Goal: Task Accomplishment & Management: Manage account settings

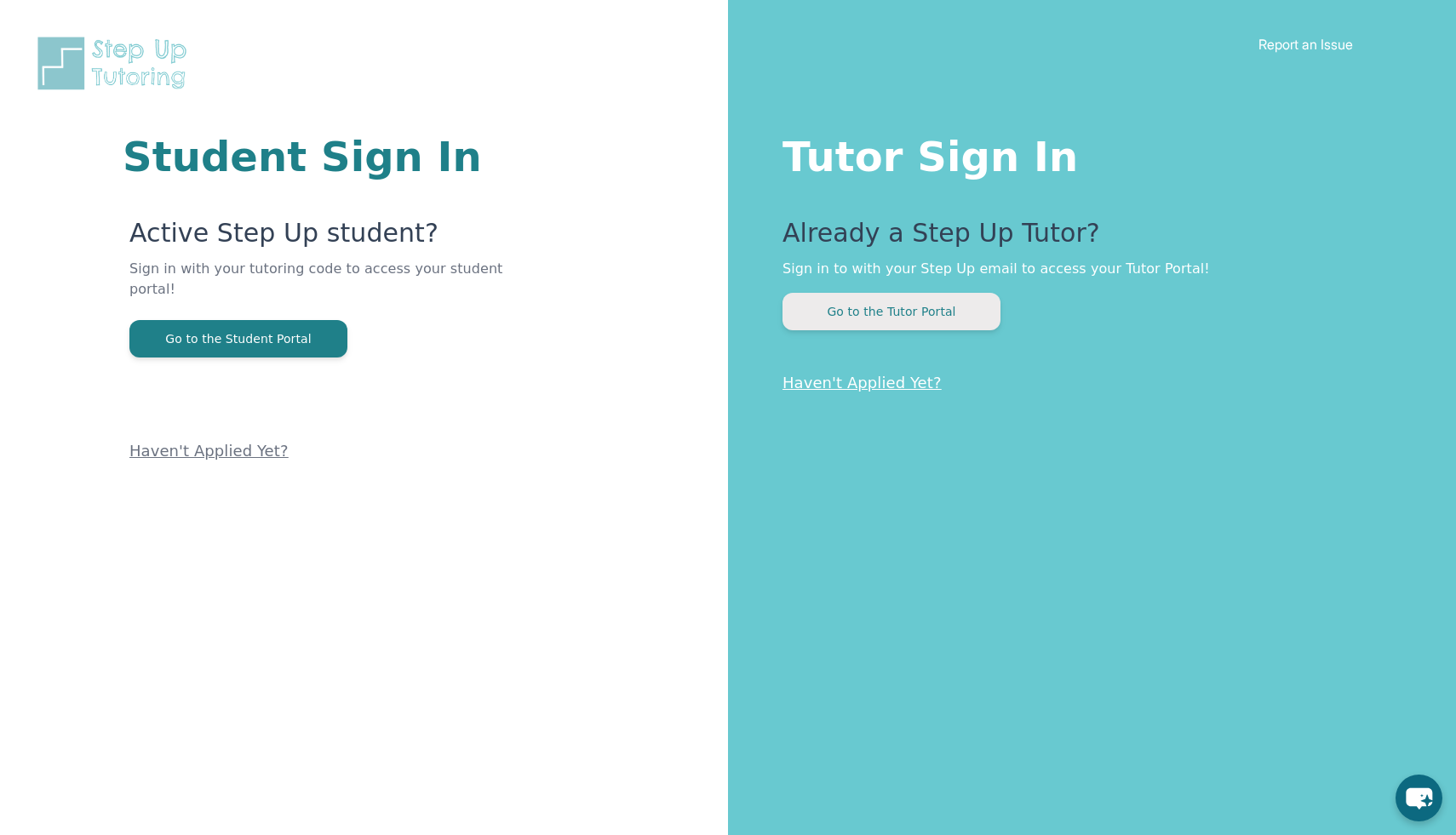
click at [841, 327] on button "Go to the Tutor Portal" at bounding box center [891, 312] width 218 height 38
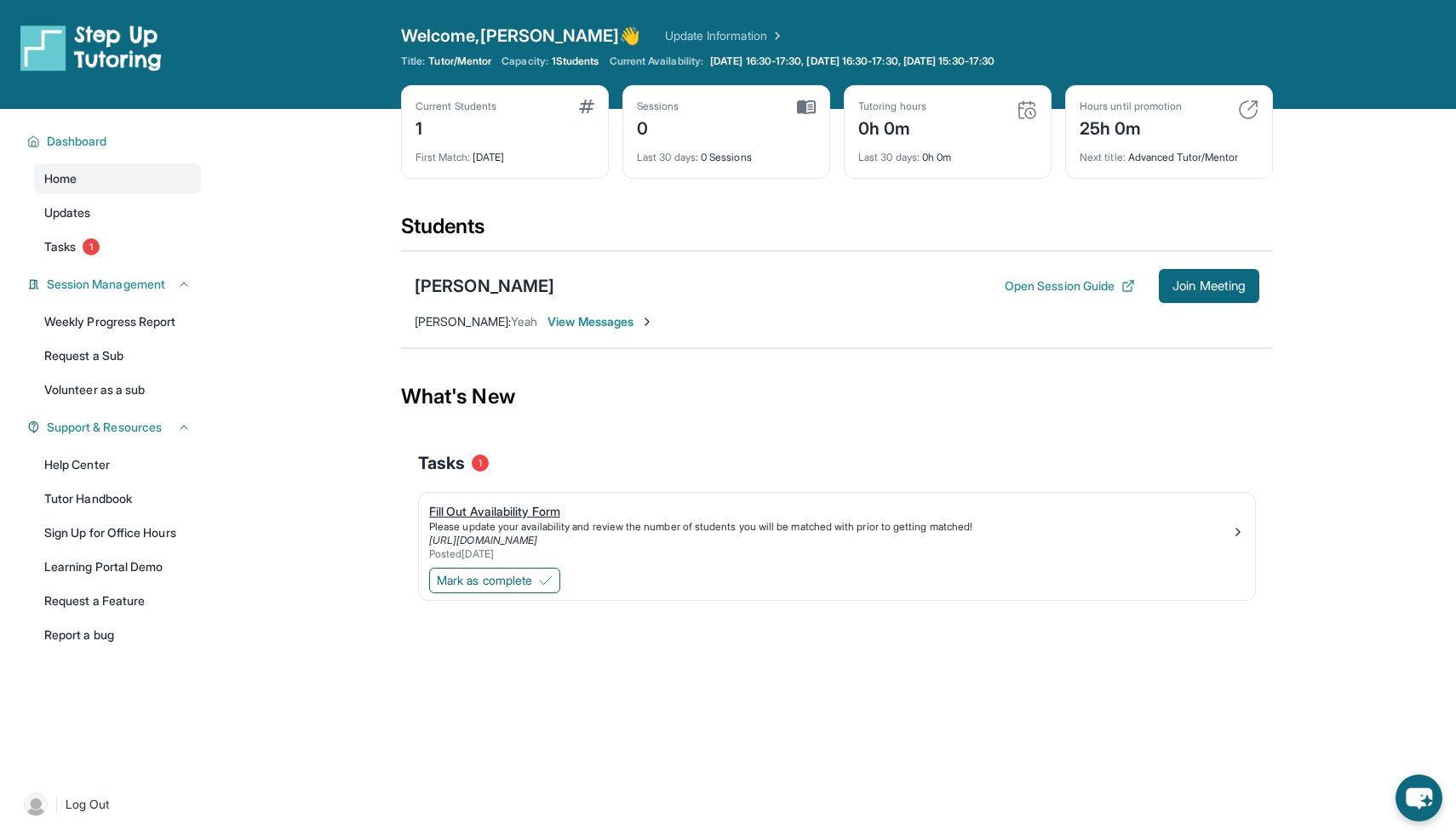
click at [573, 520] on div "Please update your availability and review the number of students you will be m…" at bounding box center [829, 527] width 802 height 13
click at [620, 321] on span "View Messages" at bounding box center [600, 321] width 106 height 17
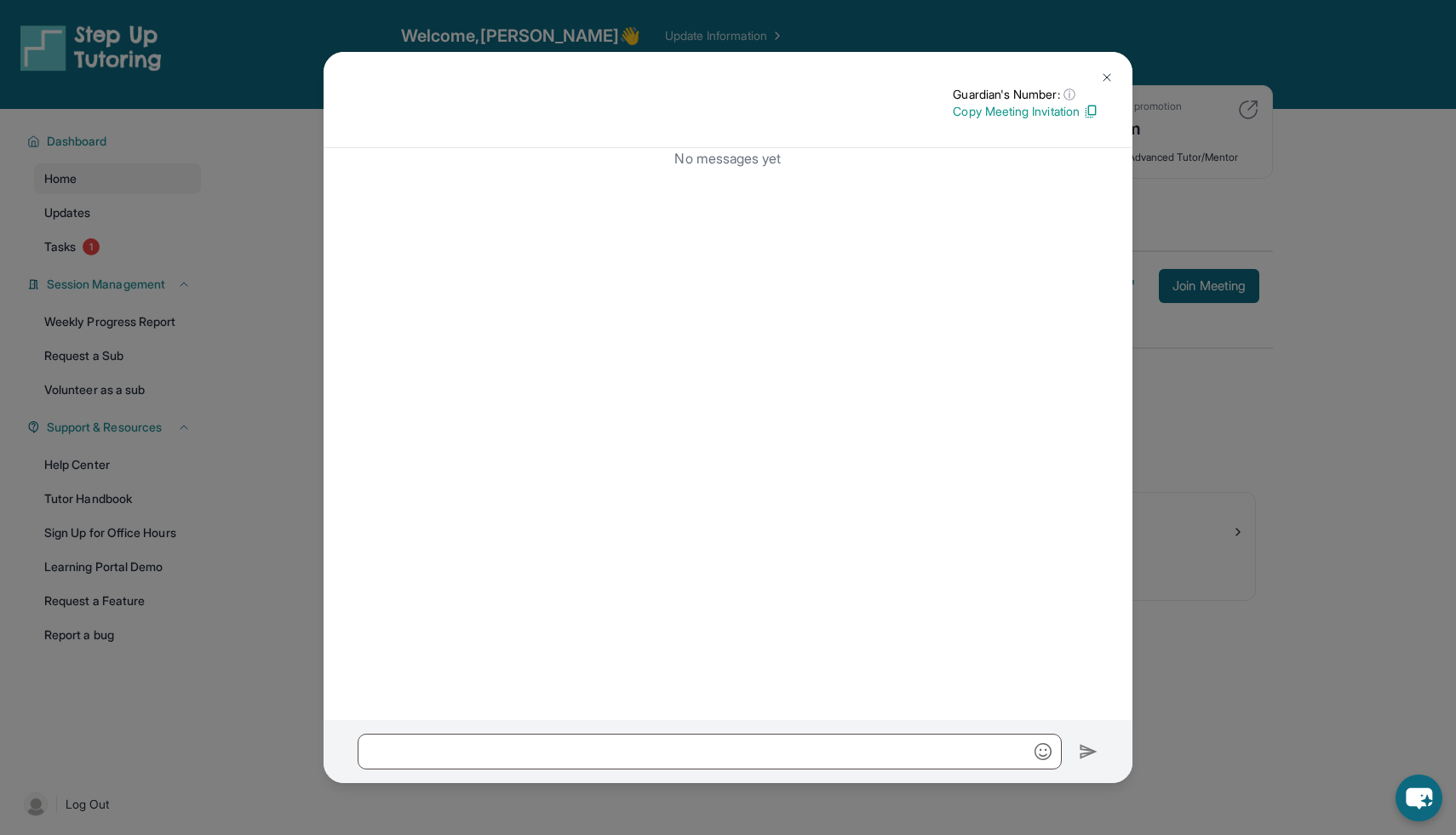
click at [1104, 76] on img at bounding box center [1106, 77] width 13 height 13
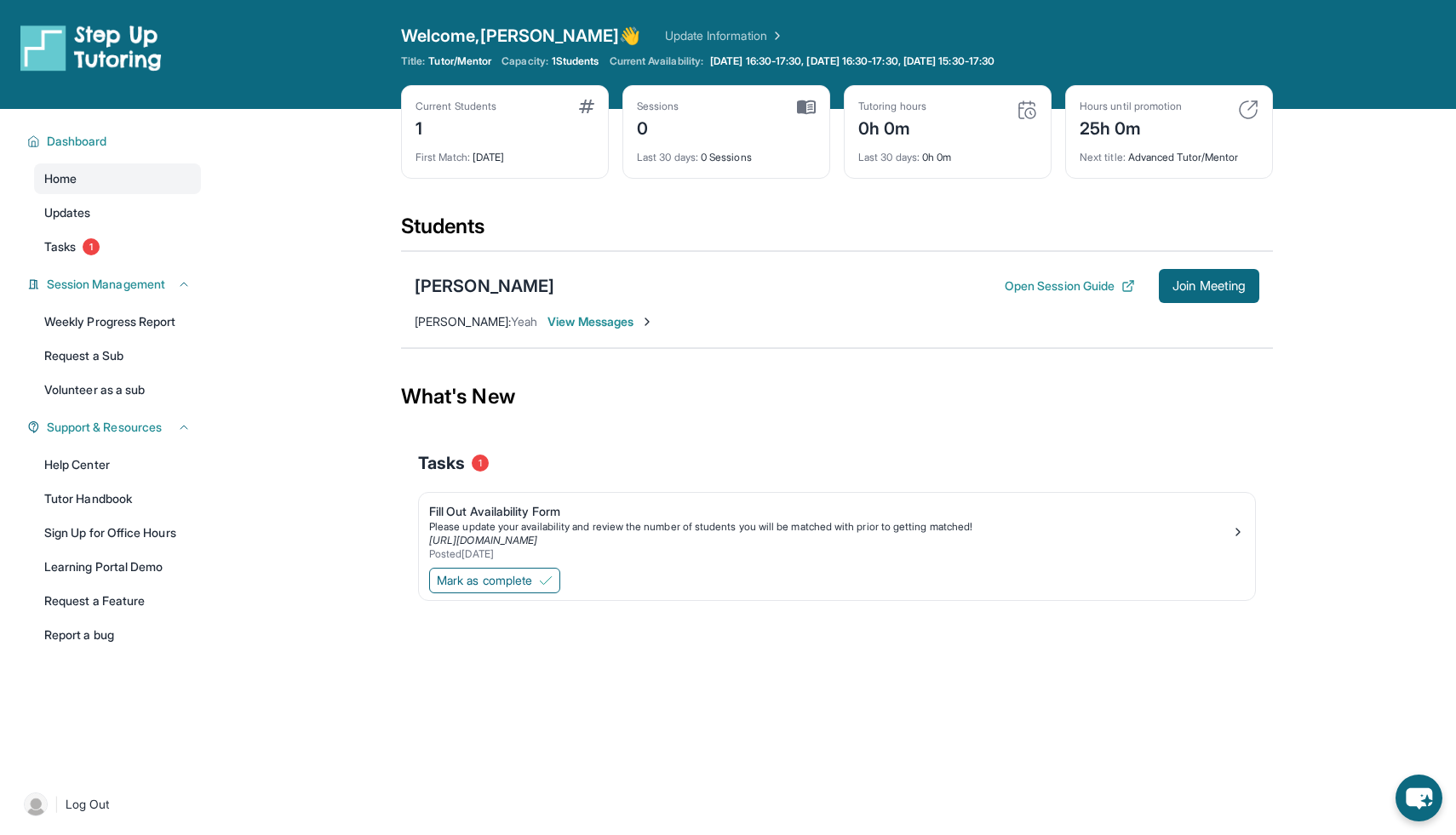
scroll to position [8, 0]
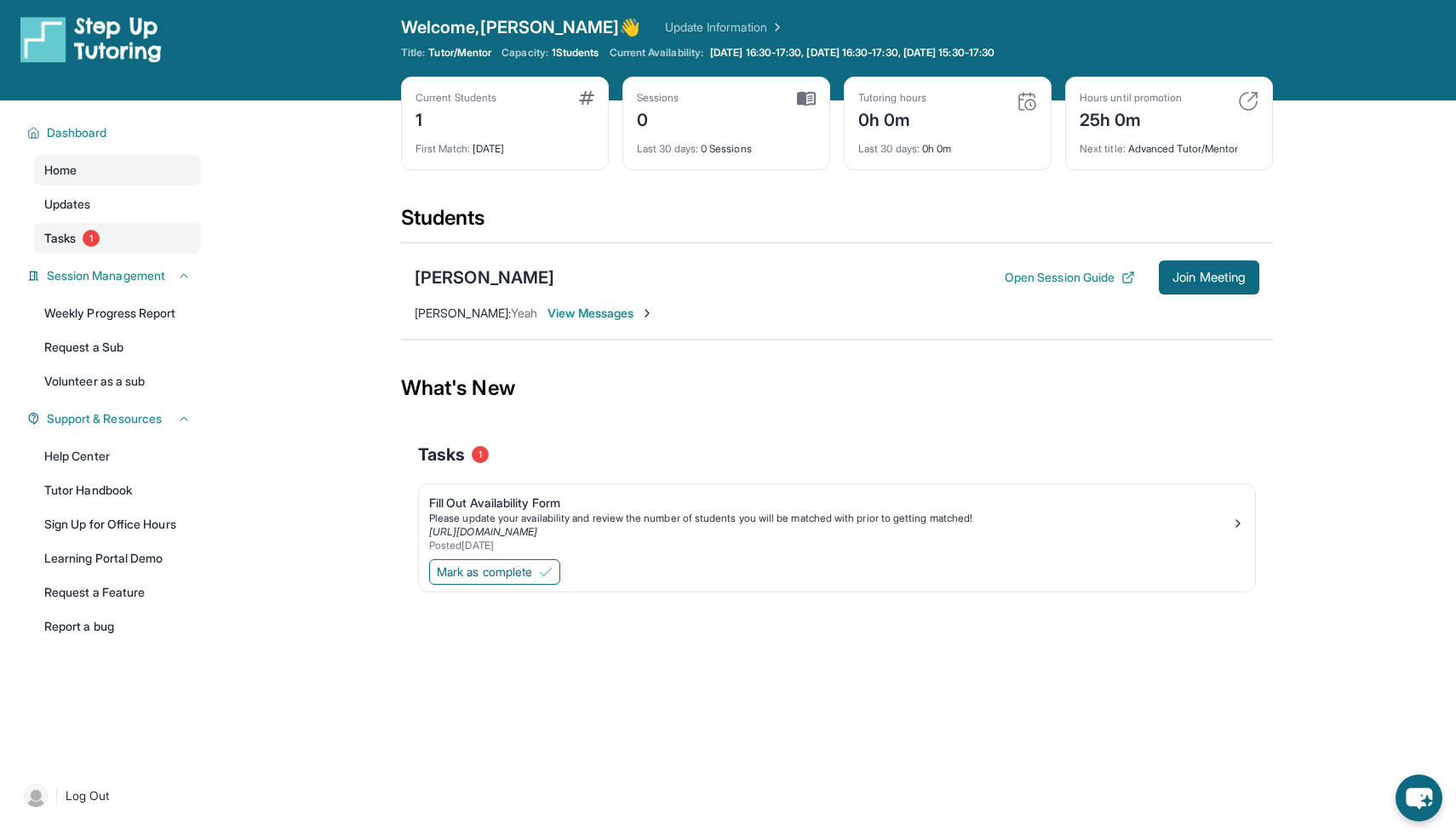
click at [91, 243] on span "1" at bounding box center [91, 238] width 17 height 17
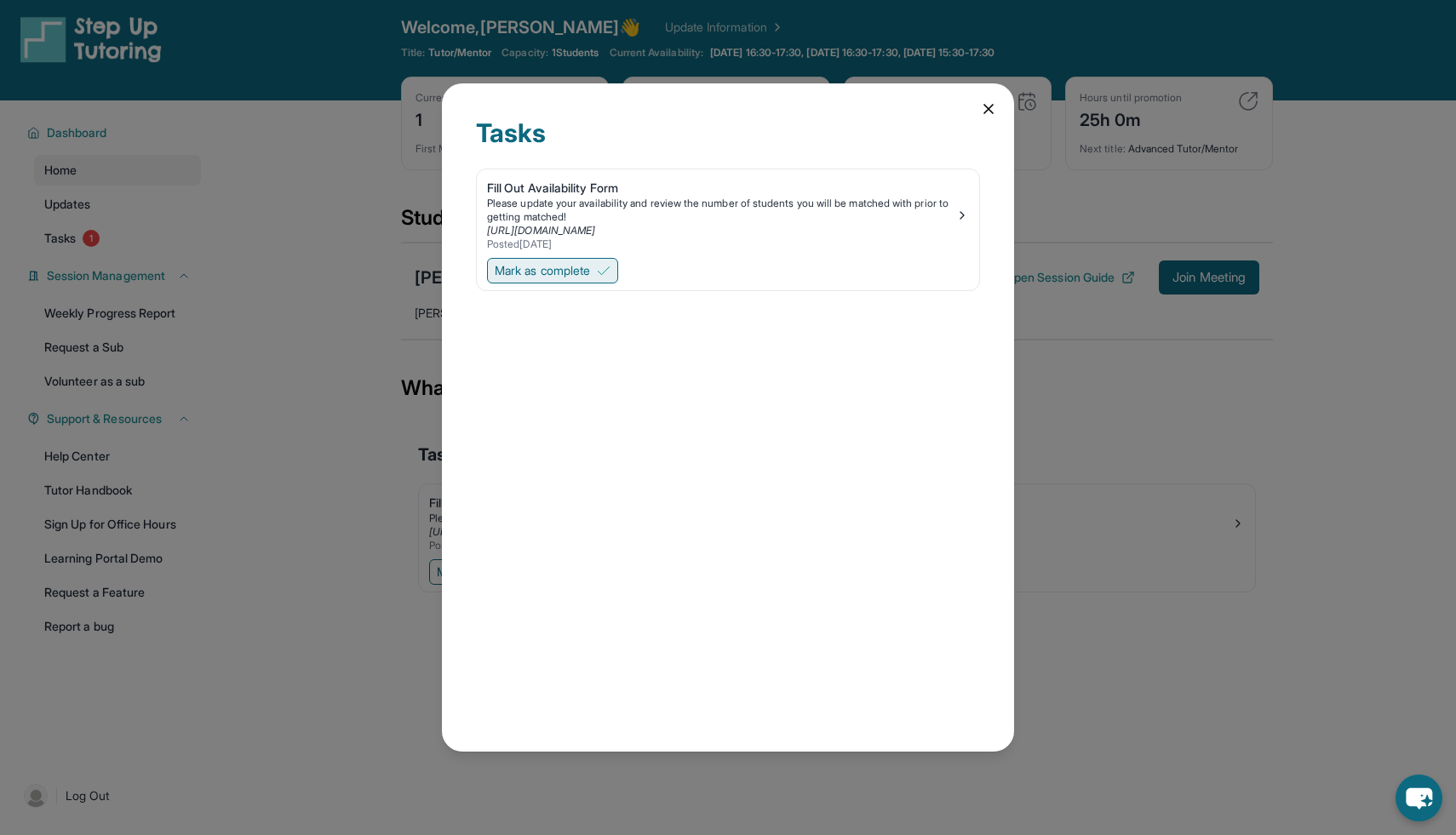
click at [563, 274] on span "Mark as complete" at bounding box center [542, 270] width 95 height 17
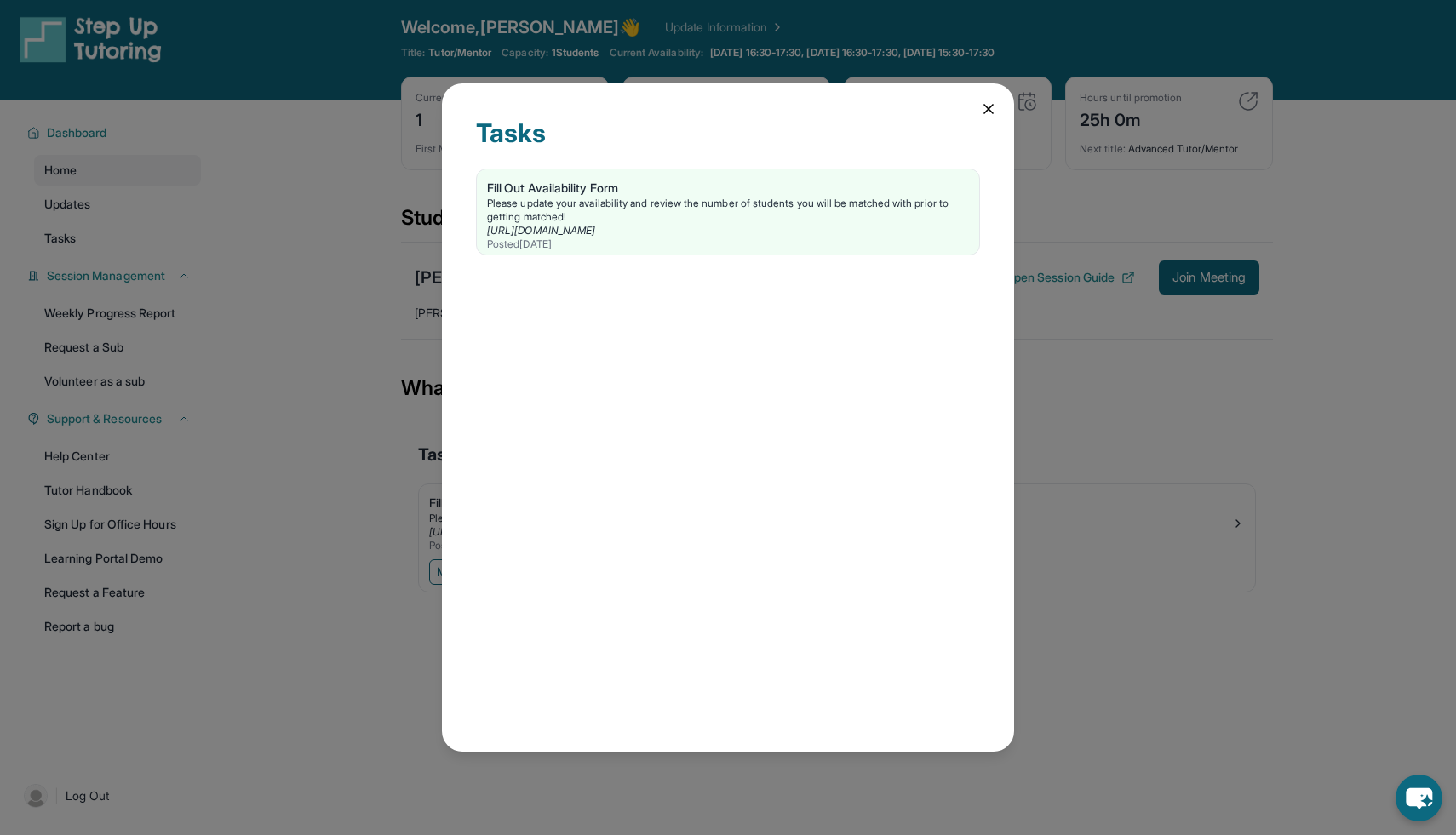
click at [985, 115] on icon at bounding box center [989, 109] width 17 height 17
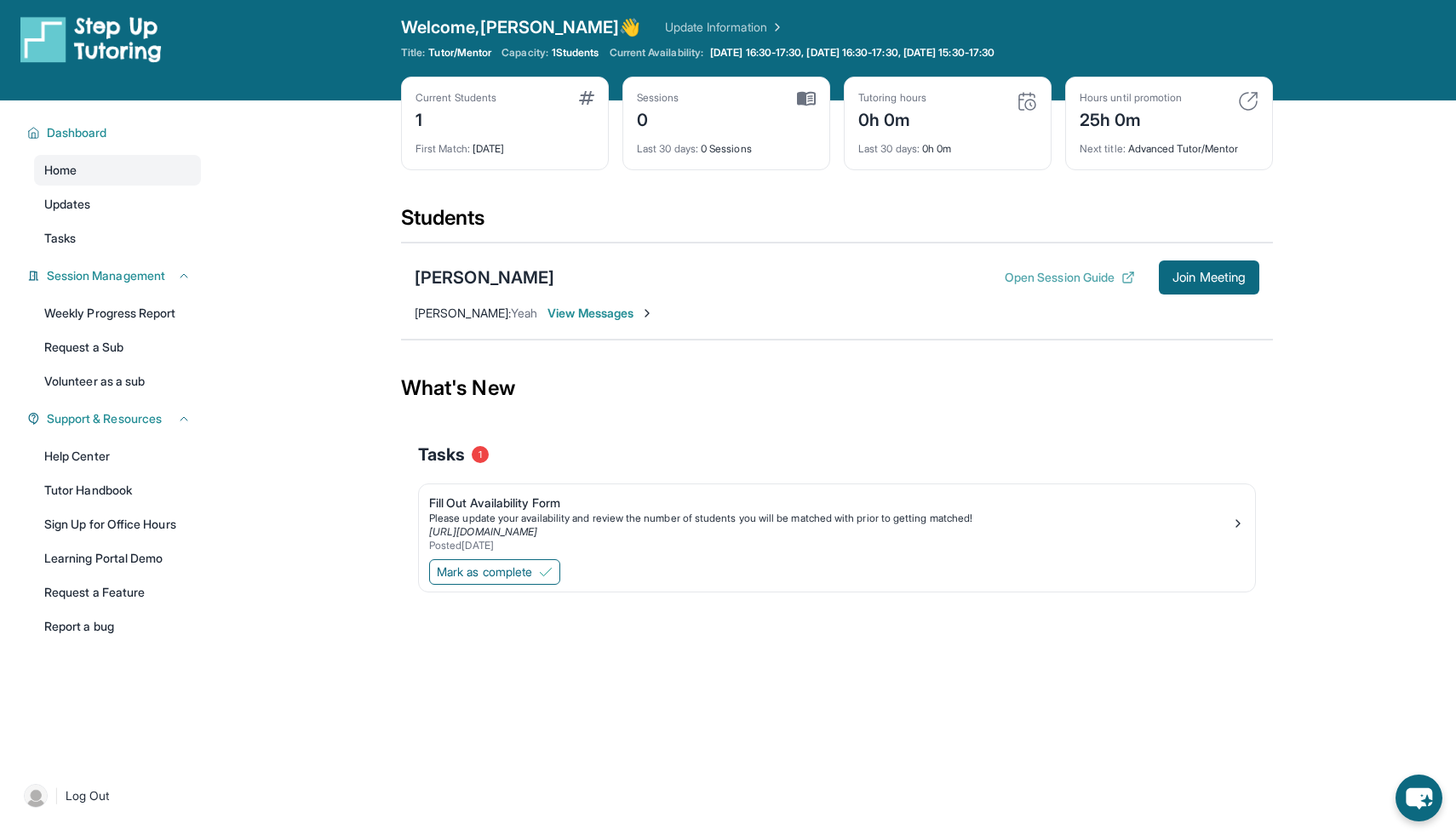
click at [1065, 277] on button "Open Session Guide" at bounding box center [1070, 277] width 130 height 17
click at [1208, 283] on span "Join Meeting" at bounding box center [1209, 277] width 74 height 10
click at [1045, 272] on button "Open Session Guide" at bounding box center [1070, 277] width 130 height 17
click at [1043, 277] on button "Open Session Guide" at bounding box center [1070, 277] width 130 height 17
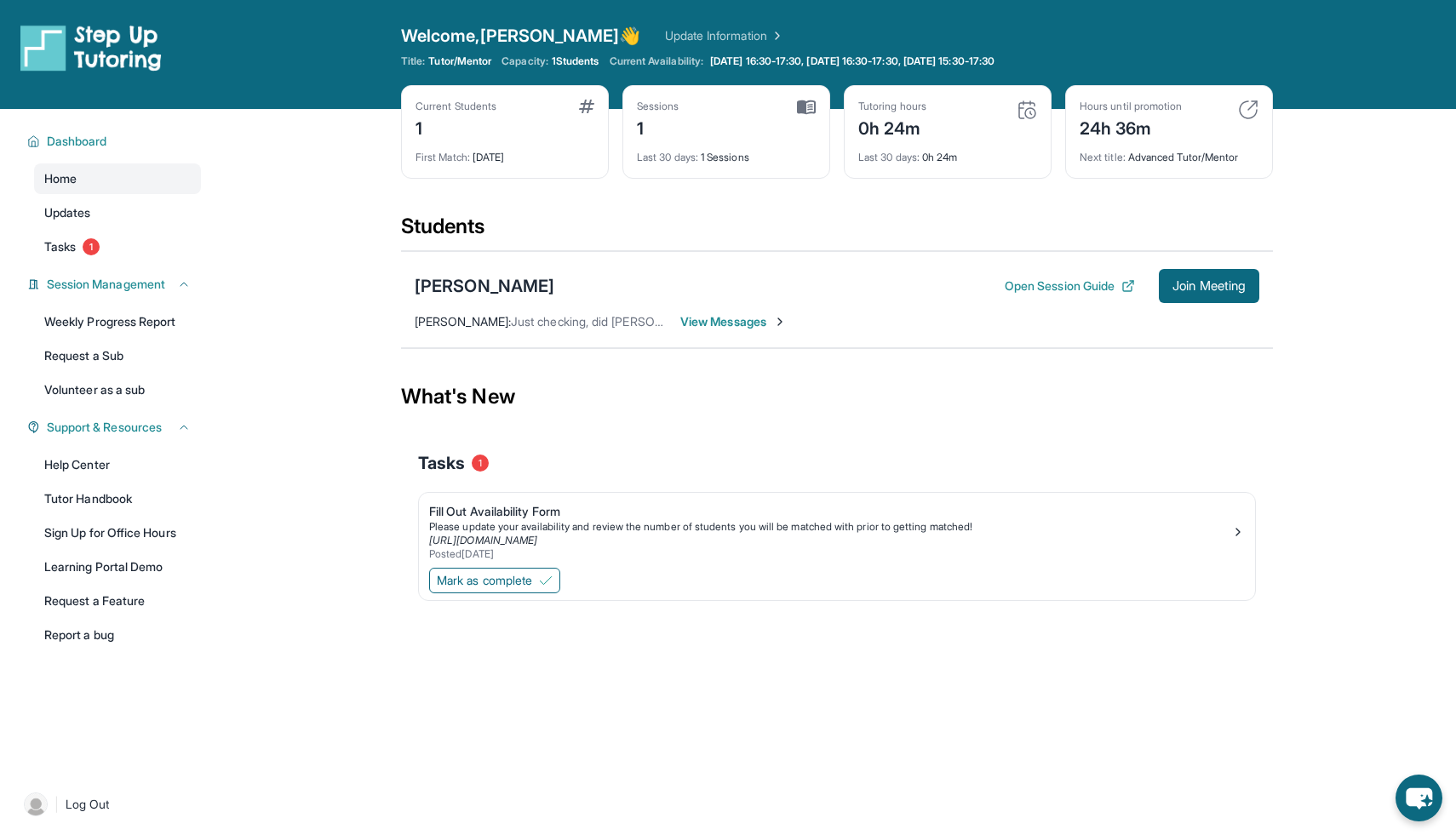
click at [703, 321] on span "View Messages" at bounding box center [733, 321] width 106 height 17
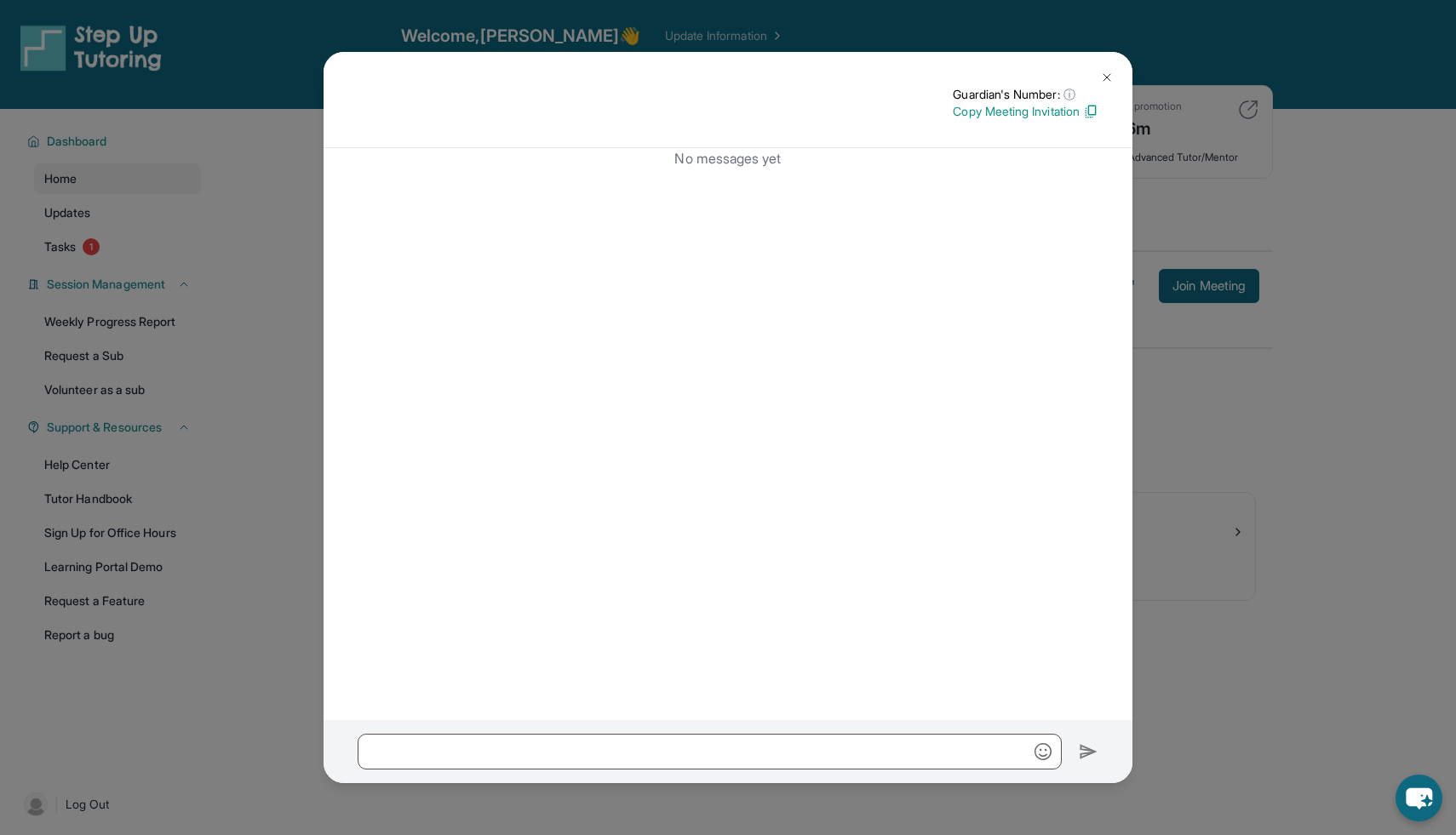
click at [1104, 74] on img at bounding box center [1106, 77] width 13 height 13
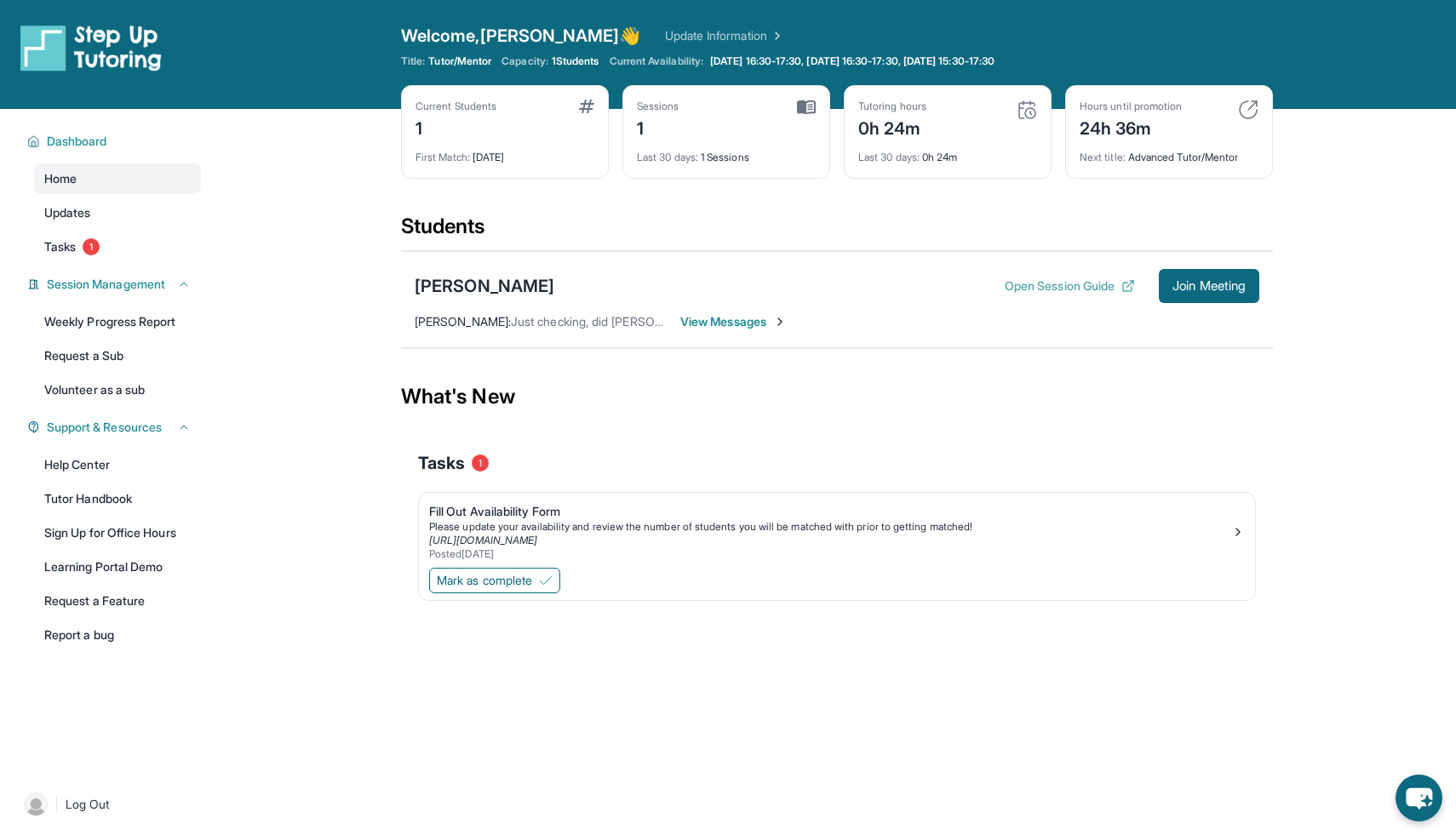
click at [1034, 278] on button "Open Session Guide" at bounding box center [1070, 286] width 130 height 17
click at [792, 110] on div "Sessions 0" at bounding box center [727, 120] width 179 height 41
click at [807, 109] on img at bounding box center [807, 107] width 19 height 15
click at [744, 164] on div "Sessions 0 Last 30 days : 0 Sessions" at bounding box center [726, 131] width 207 height 93
click at [504, 573] on span "Mark as complete" at bounding box center [483, 581] width 95 height 17
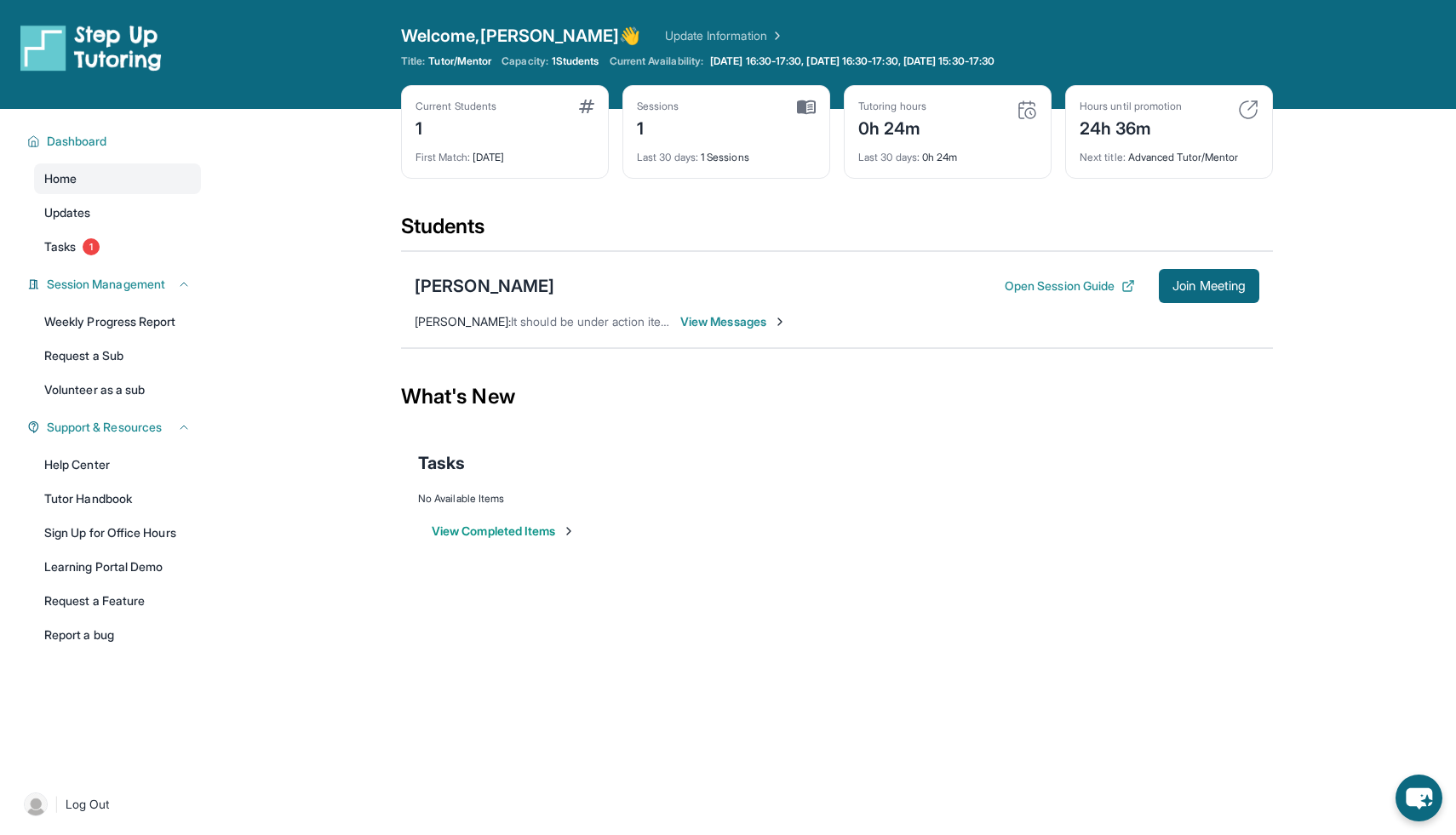
click at [524, 534] on button "View Completed Items" at bounding box center [503, 532] width 144 height 17
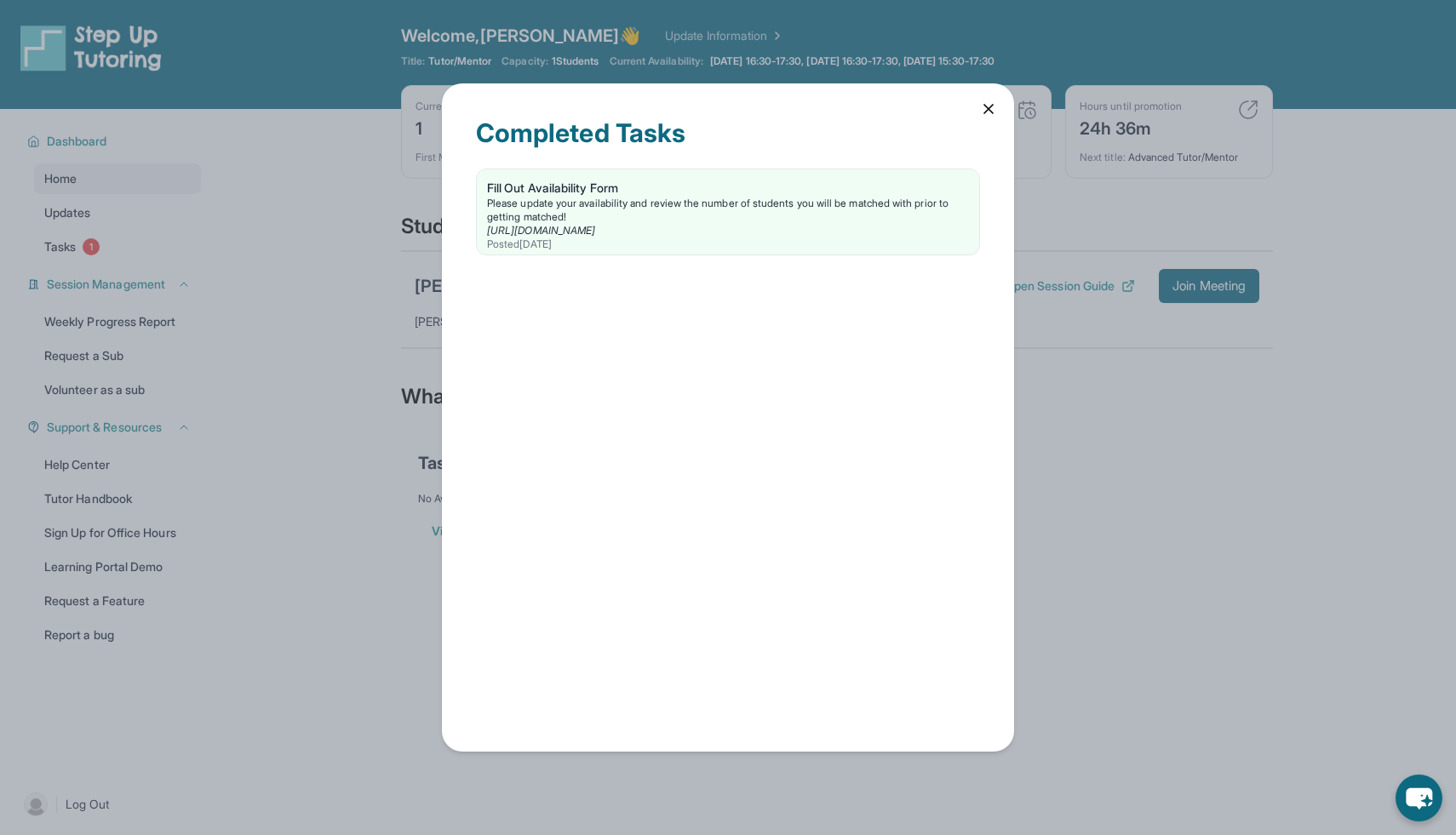
click at [990, 105] on icon at bounding box center [988, 108] width 8 height 8
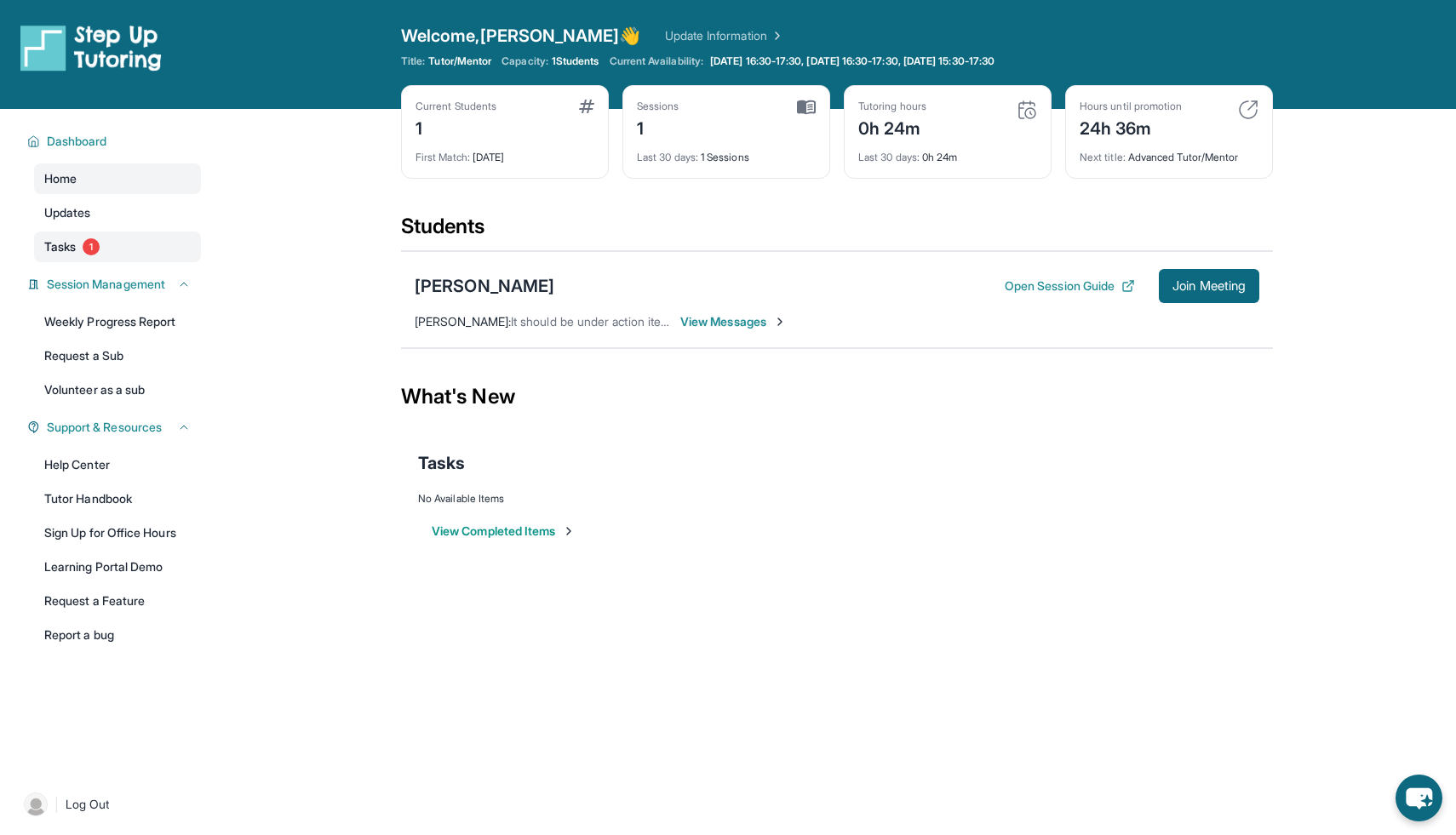
click at [93, 237] on link "Tasks 1" at bounding box center [117, 247] width 167 height 31
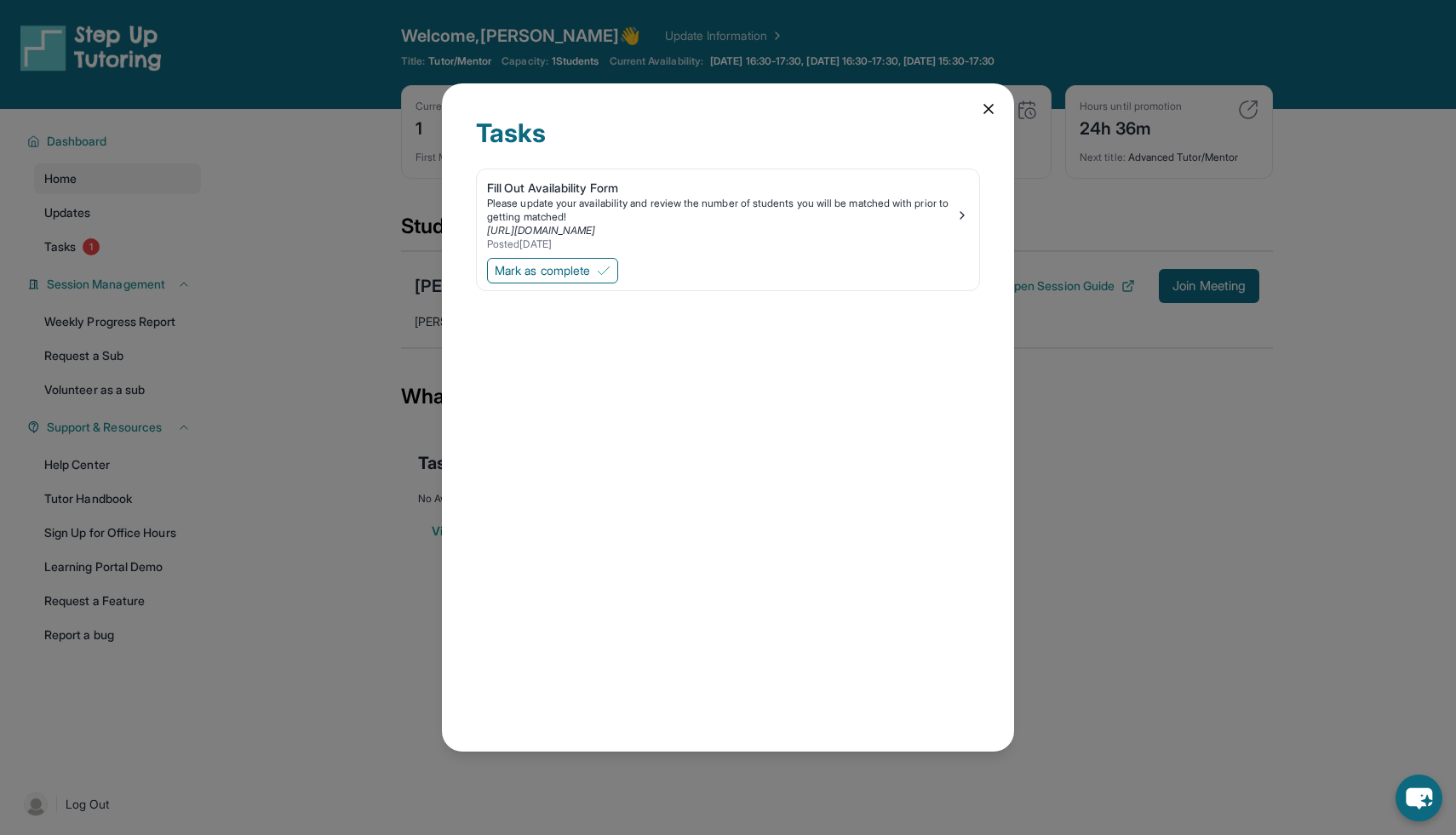
click at [990, 102] on icon at bounding box center [989, 109] width 17 height 17
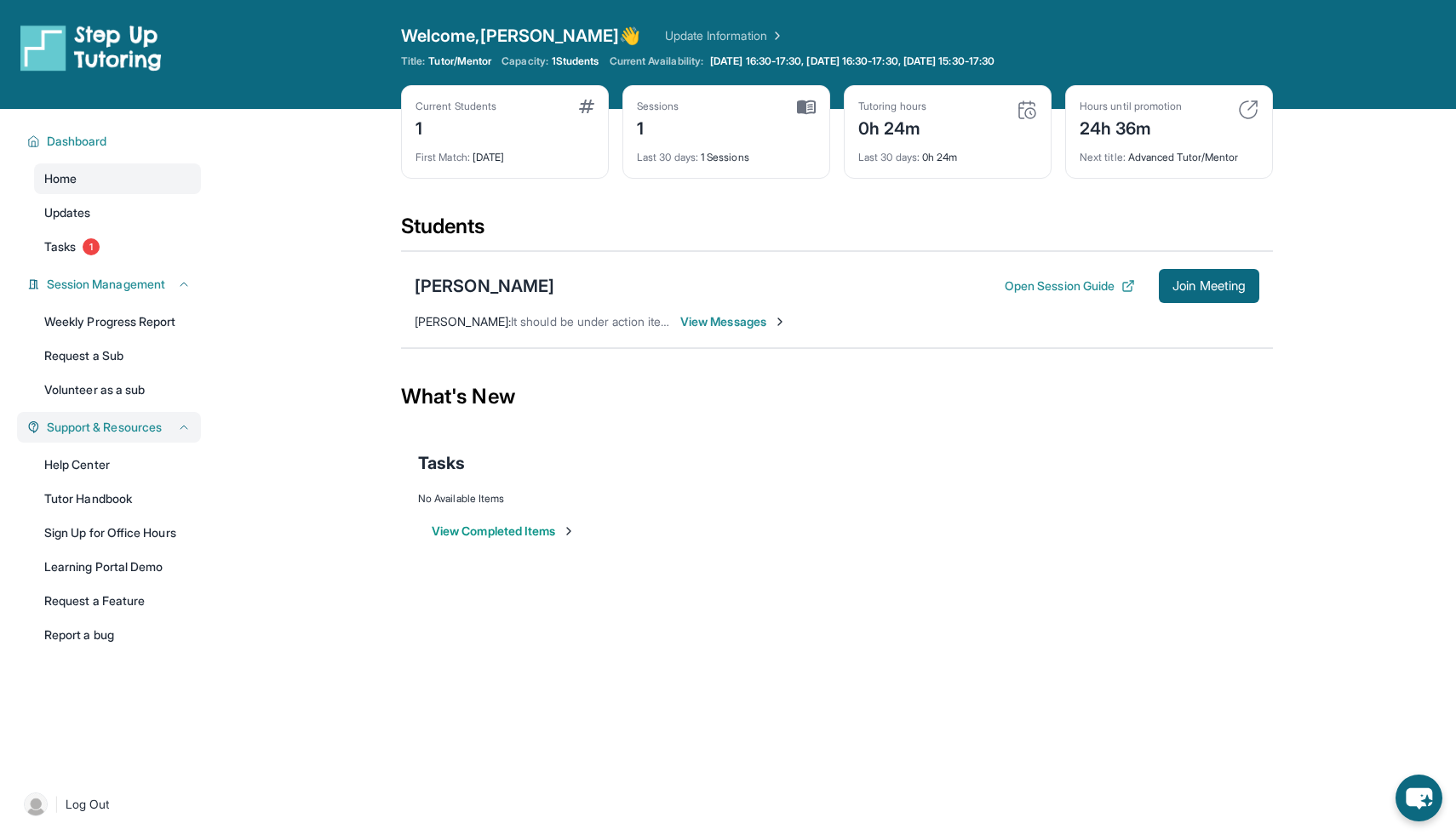
click at [105, 418] on span "Support & Resources" at bounding box center [105, 427] width 115 height 17
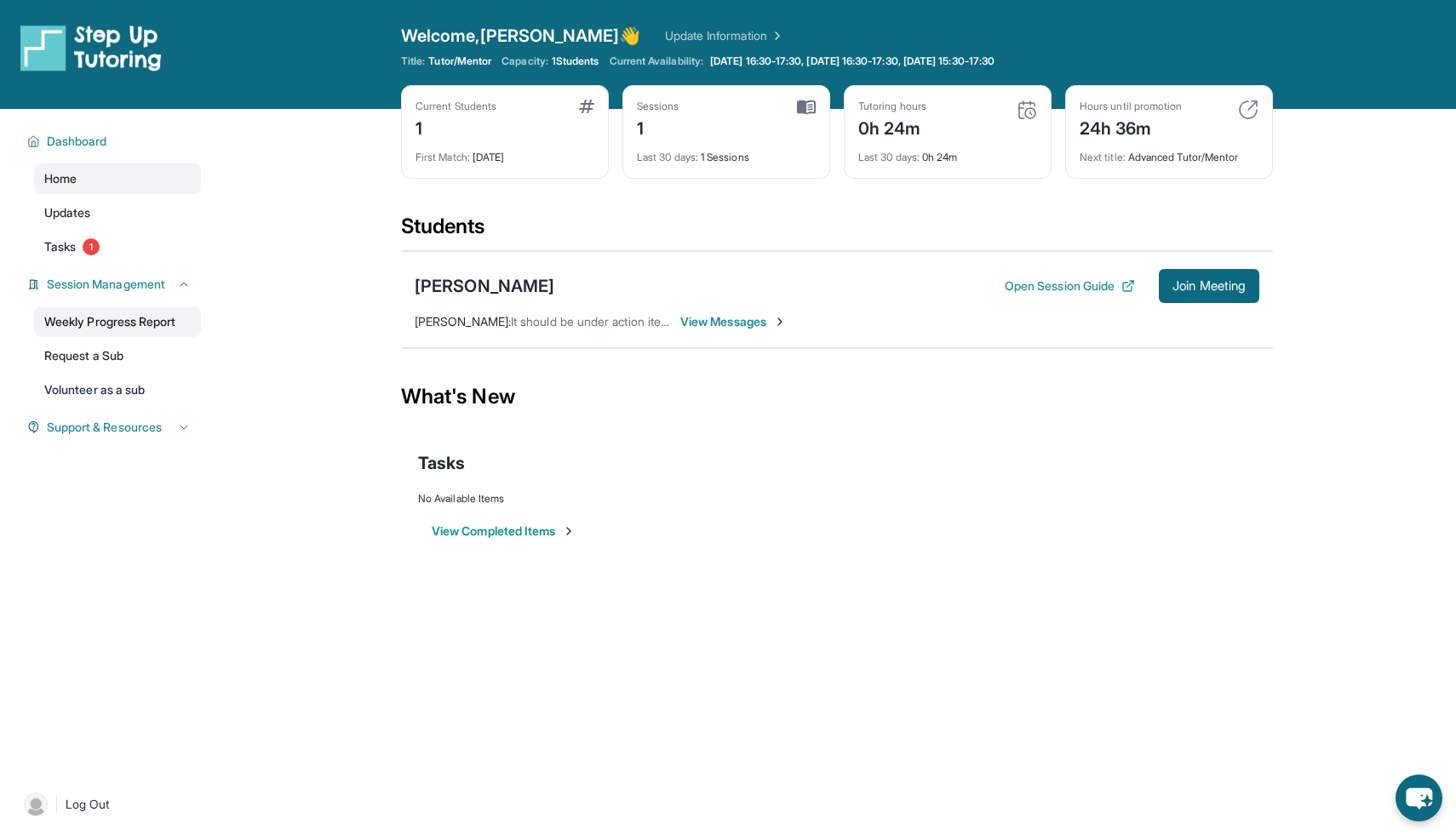
click at [103, 326] on link "Weekly Progress Report" at bounding box center [117, 321] width 167 height 31
click at [89, 179] on link "Home" at bounding box center [117, 178] width 167 height 31
click at [102, 205] on link "Updates" at bounding box center [117, 213] width 167 height 31
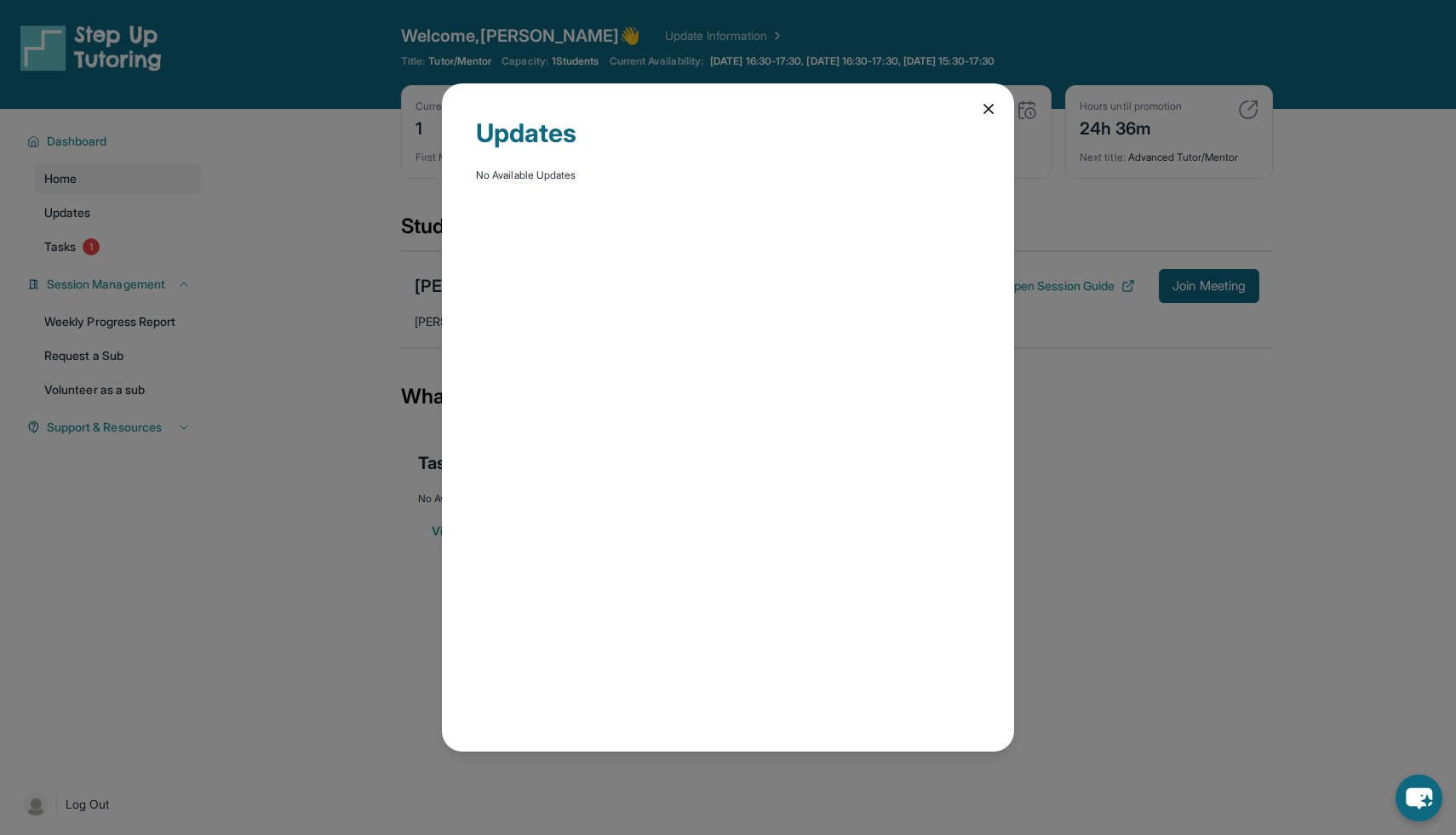
click at [957, 102] on div "Updates No Available Updates" at bounding box center [728, 418] width 572 height 668
click at [985, 104] on icon at bounding box center [989, 109] width 17 height 17
